Goal: Task Accomplishment & Management: Use online tool/utility

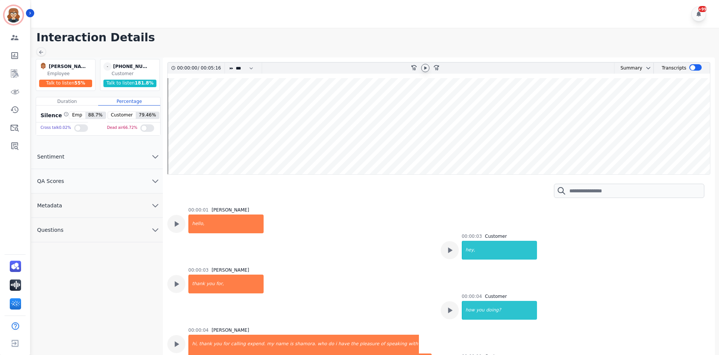
click at [426, 67] on icon at bounding box center [425, 68] width 6 height 6
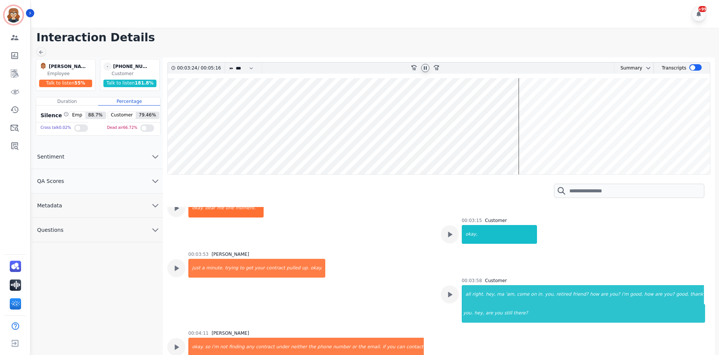
scroll to position [1035, 0]
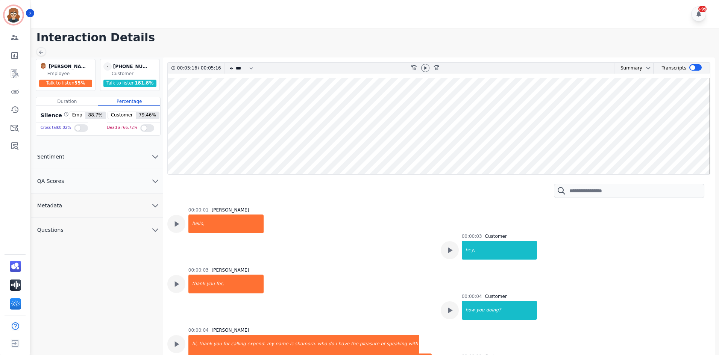
scroll to position [1546, 0]
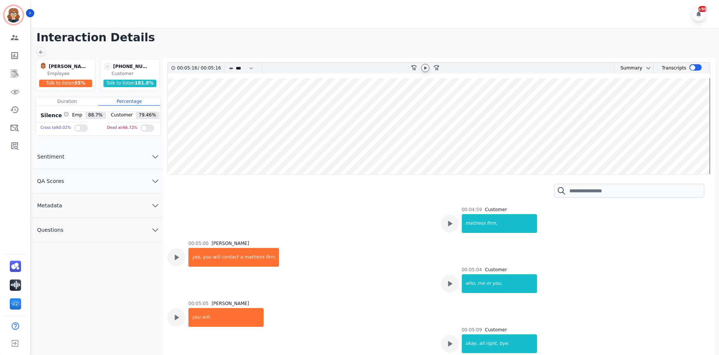
click at [425, 68] on icon at bounding box center [425, 68] width 3 height 3
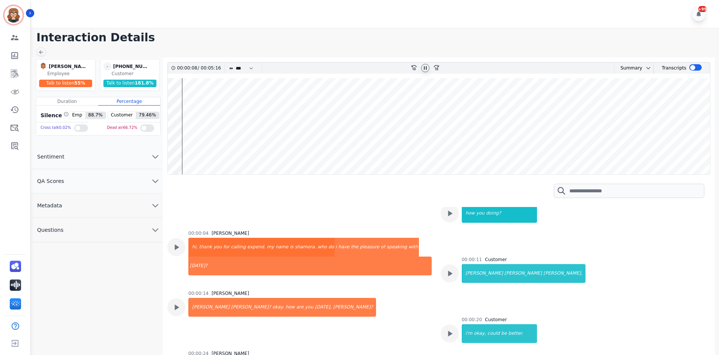
click at [241, 170] on wave at bounding box center [439, 126] width 542 height 96
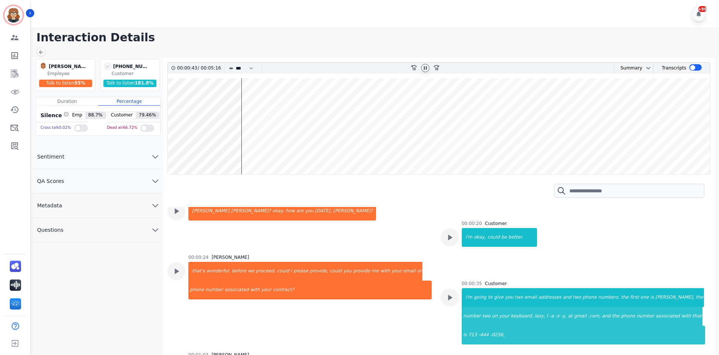
scroll to position [194, 0]
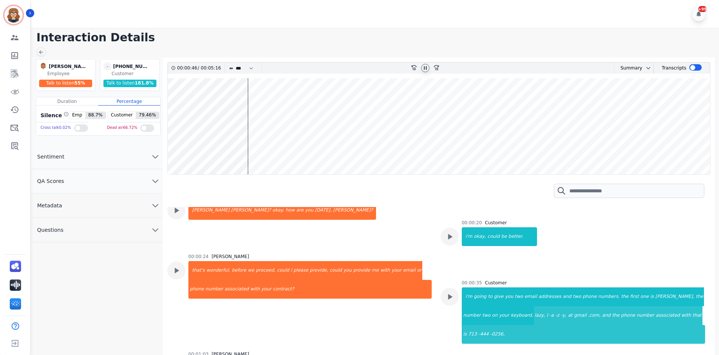
click at [285, 167] on wave at bounding box center [439, 126] width 542 height 96
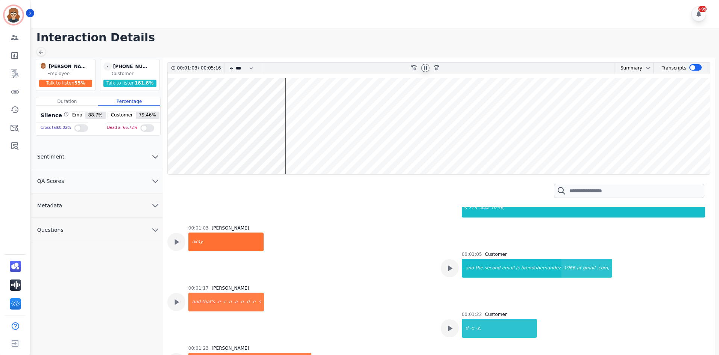
scroll to position [323, 0]
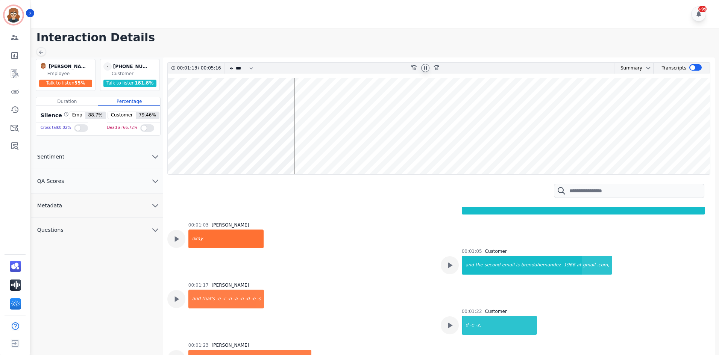
click at [338, 168] on wave at bounding box center [439, 126] width 542 height 96
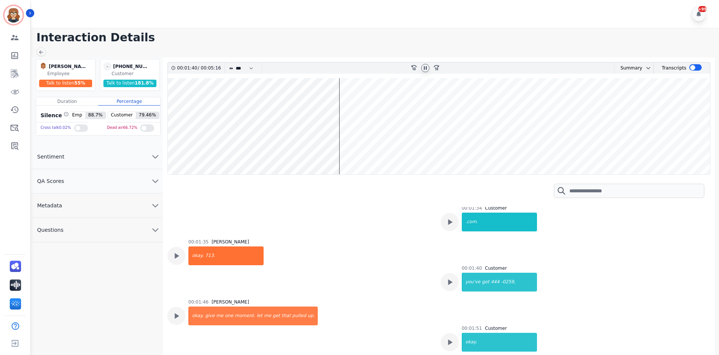
scroll to position [615, 0]
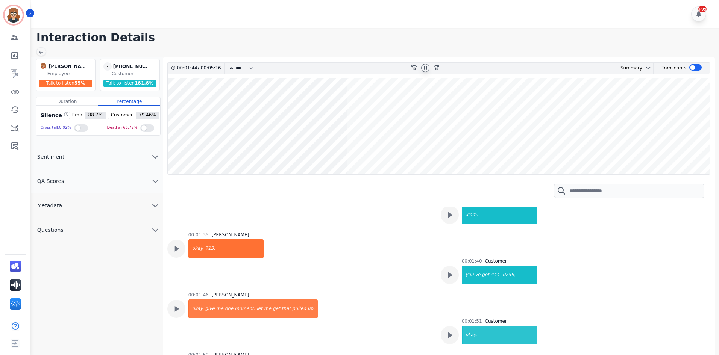
click at [311, 170] on wave at bounding box center [439, 126] width 542 height 96
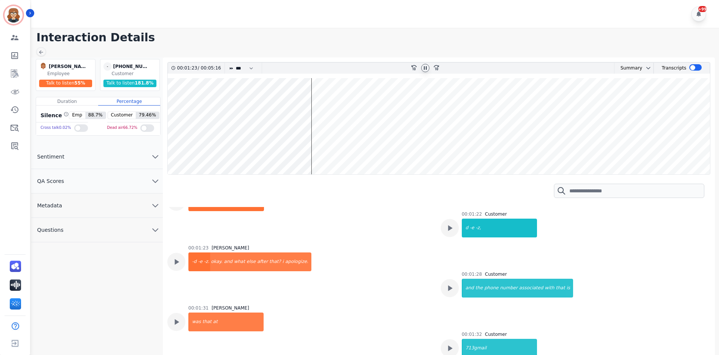
scroll to position [420, 0]
click at [292, 169] on wave at bounding box center [439, 126] width 542 height 96
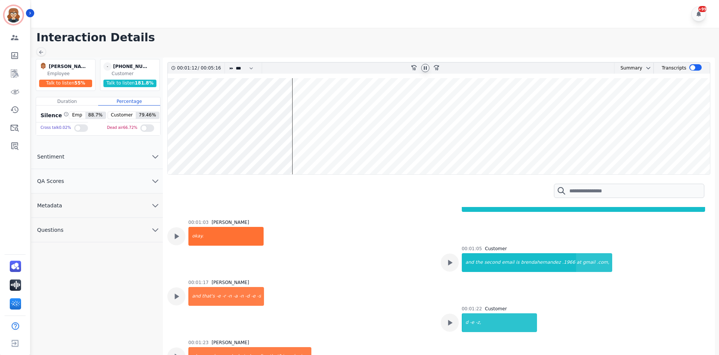
scroll to position [323, 0]
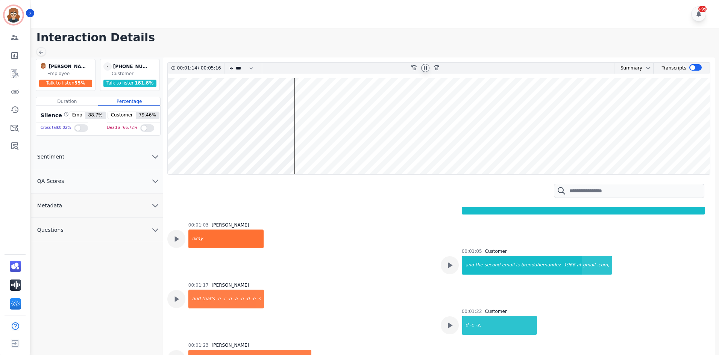
click at [270, 173] on wave at bounding box center [439, 126] width 542 height 96
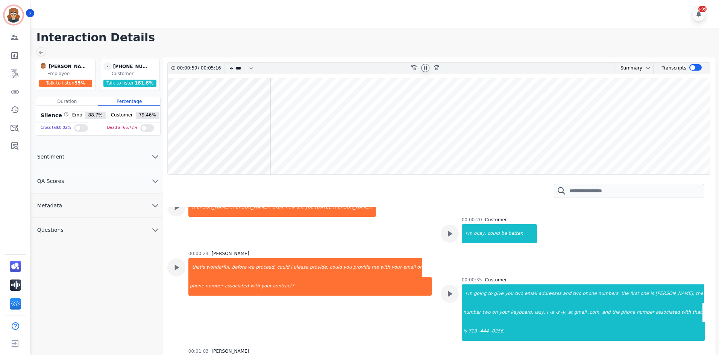
scroll to position [194, 0]
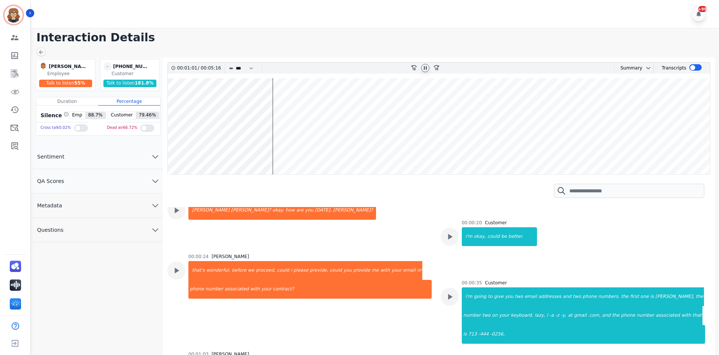
click at [247, 167] on wave at bounding box center [439, 126] width 542 height 96
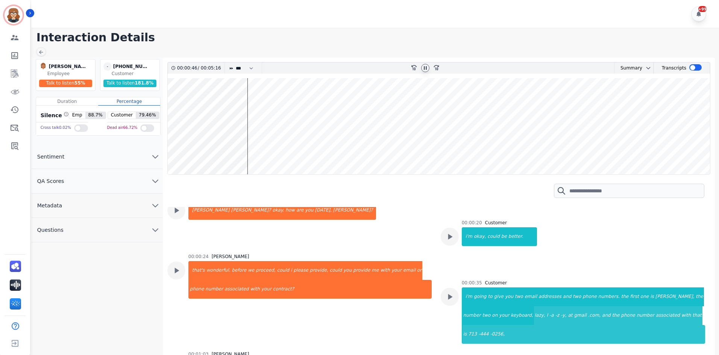
click at [219, 170] on wave at bounding box center [439, 126] width 542 height 96
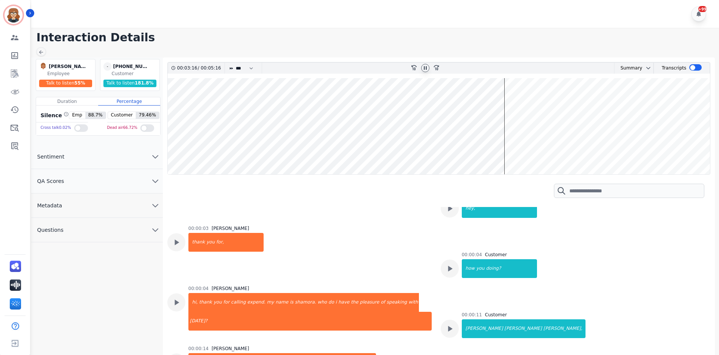
scroll to position [0, 0]
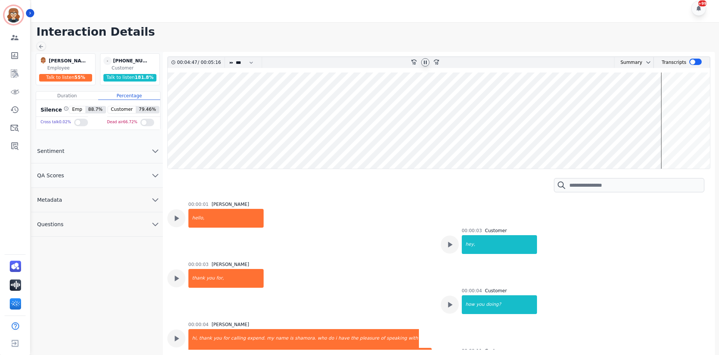
click at [424, 63] on icon at bounding box center [425, 62] width 3 height 3
click at [15, 12] on img "Sidebar" at bounding box center [14, 15] width 18 height 18
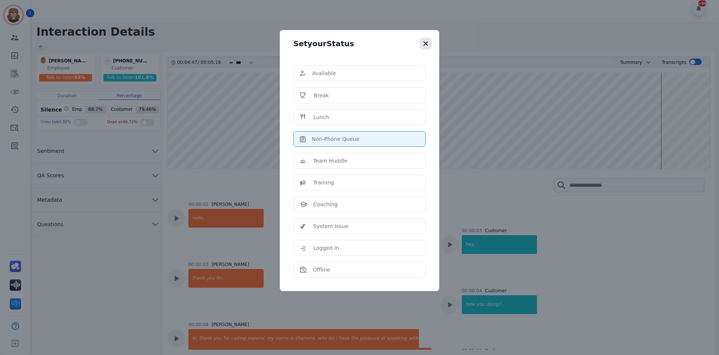
click at [426, 46] on icon "button" at bounding box center [426, 44] width 8 height 8
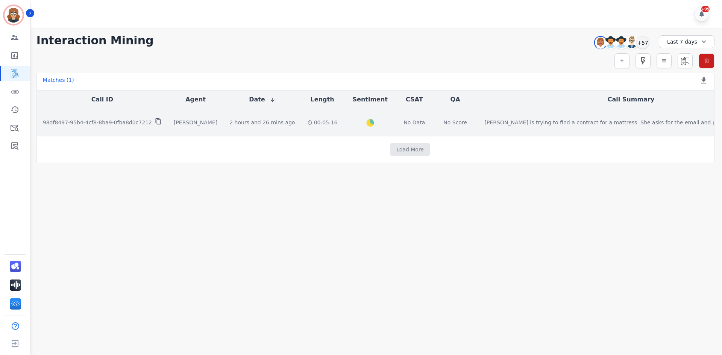
click at [155, 122] on icon at bounding box center [158, 121] width 7 height 7
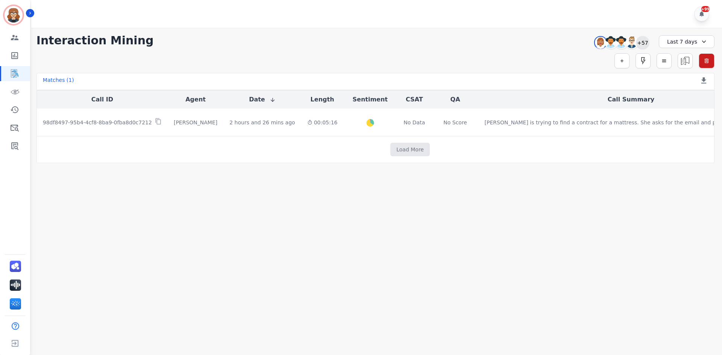
click at [642, 43] on div "+57" at bounding box center [642, 42] width 13 height 13
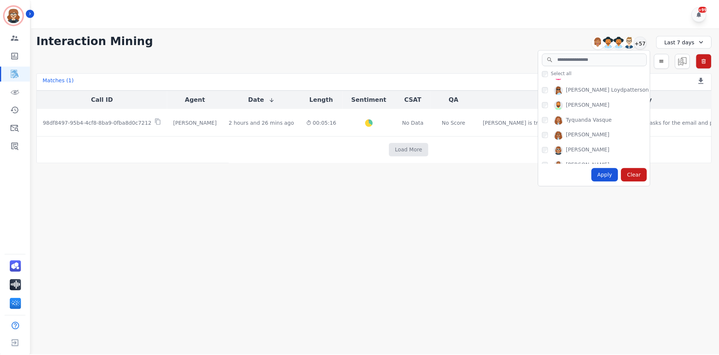
scroll to position [833, 0]
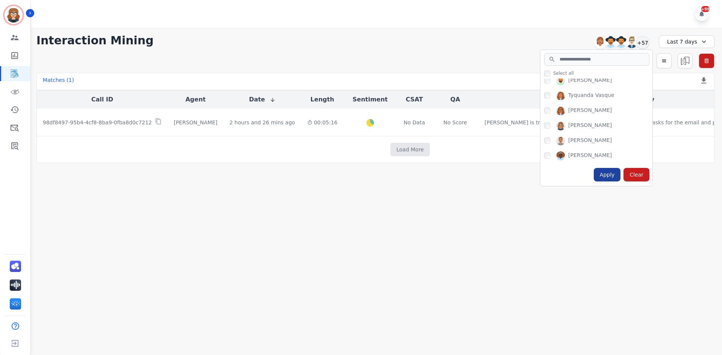
click at [607, 171] on div "Apply" at bounding box center [607, 175] width 27 height 14
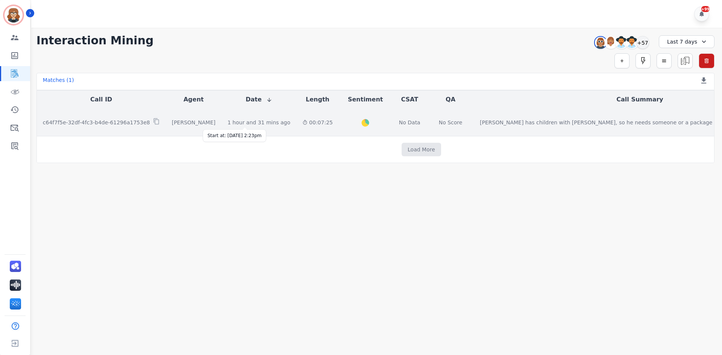
click at [245, 126] on div "1 hour and 31 mins ago" at bounding box center [259, 123] width 63 height 8
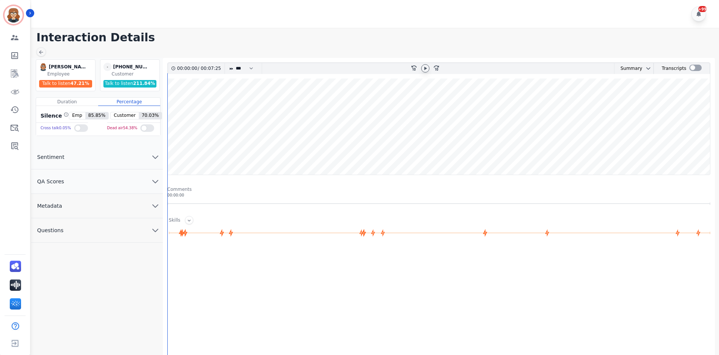
click at [427, 66] on icon at bounding box center [425, 68] width 6 height 6
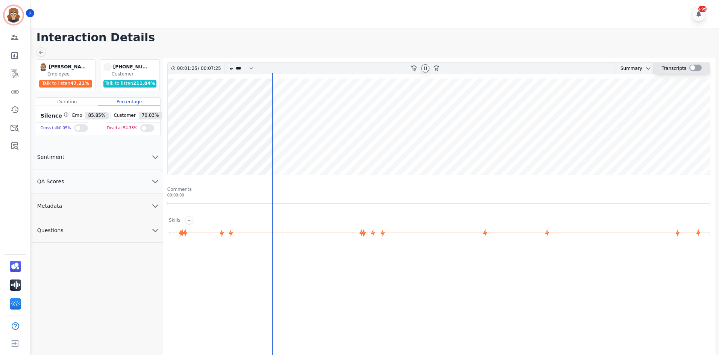
click at [691, 67] on div at bounding box center [695, 68] width 12 height 6
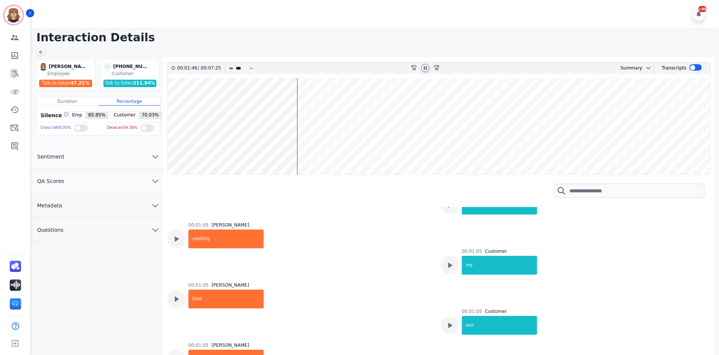
scroll to position [451, 0]
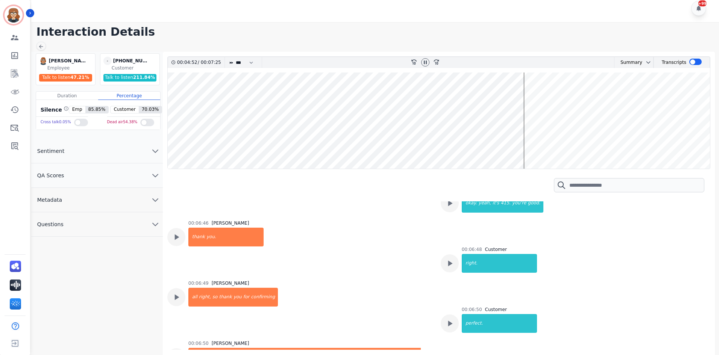
scroll to position [2257, 0]
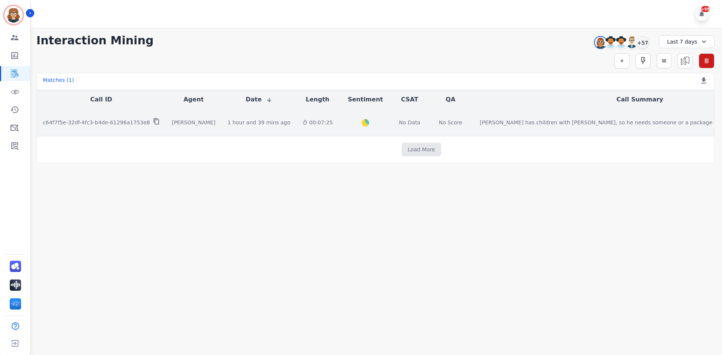
click at [153, 121] on icon at bounding box center [156, 121] width 7 height 7
